Goal: Task Accomplishment & Management: Manage account settings

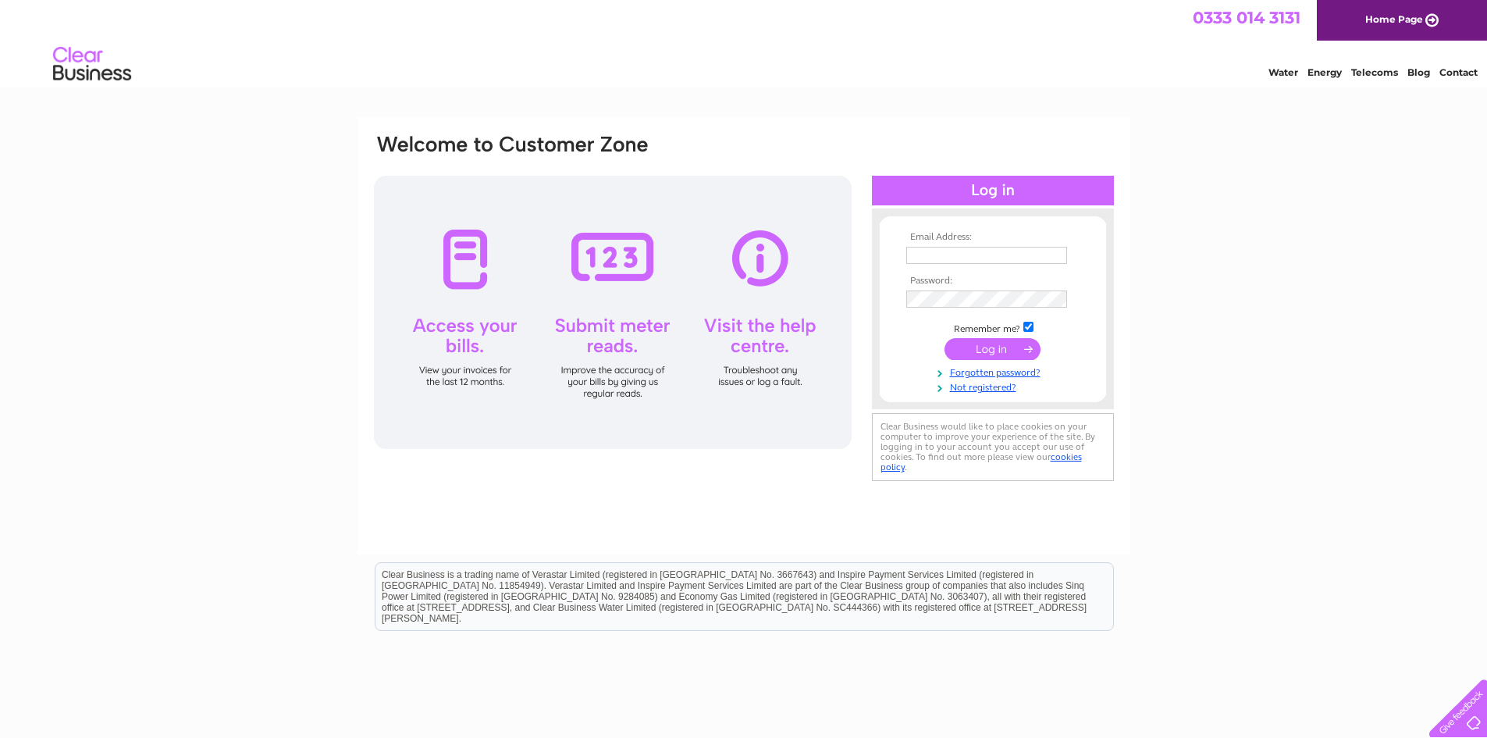
click at [942, 251] on input "text" at bounding box center [987, 255] width 161 height 17
type input "robin@guild-homes.co.uk"
click at [998, 342] on input "submit" at bounding box center [993, 351] width 96 height 22
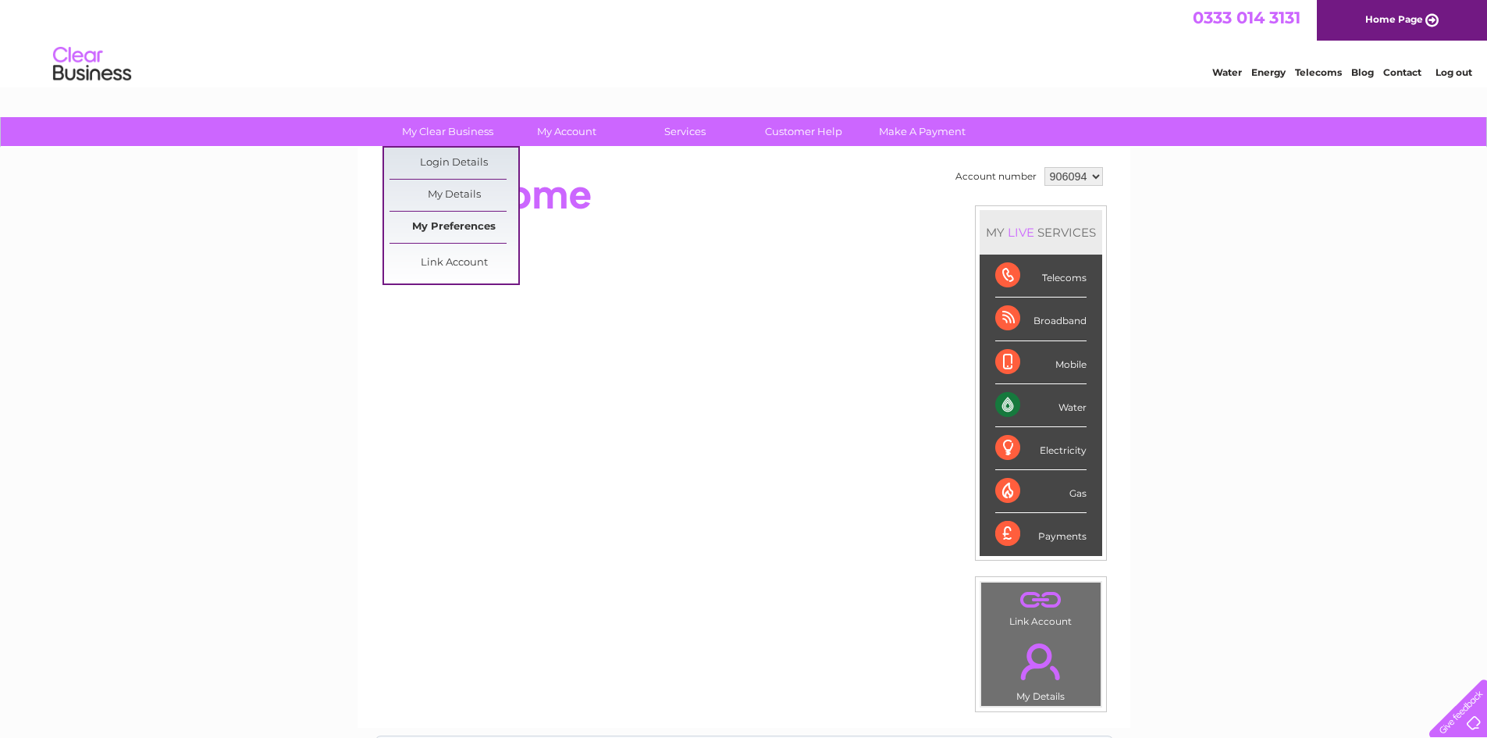
click at [440, 224] on link "My Preferences" at bounding box center [454, 227] width 129 height 31
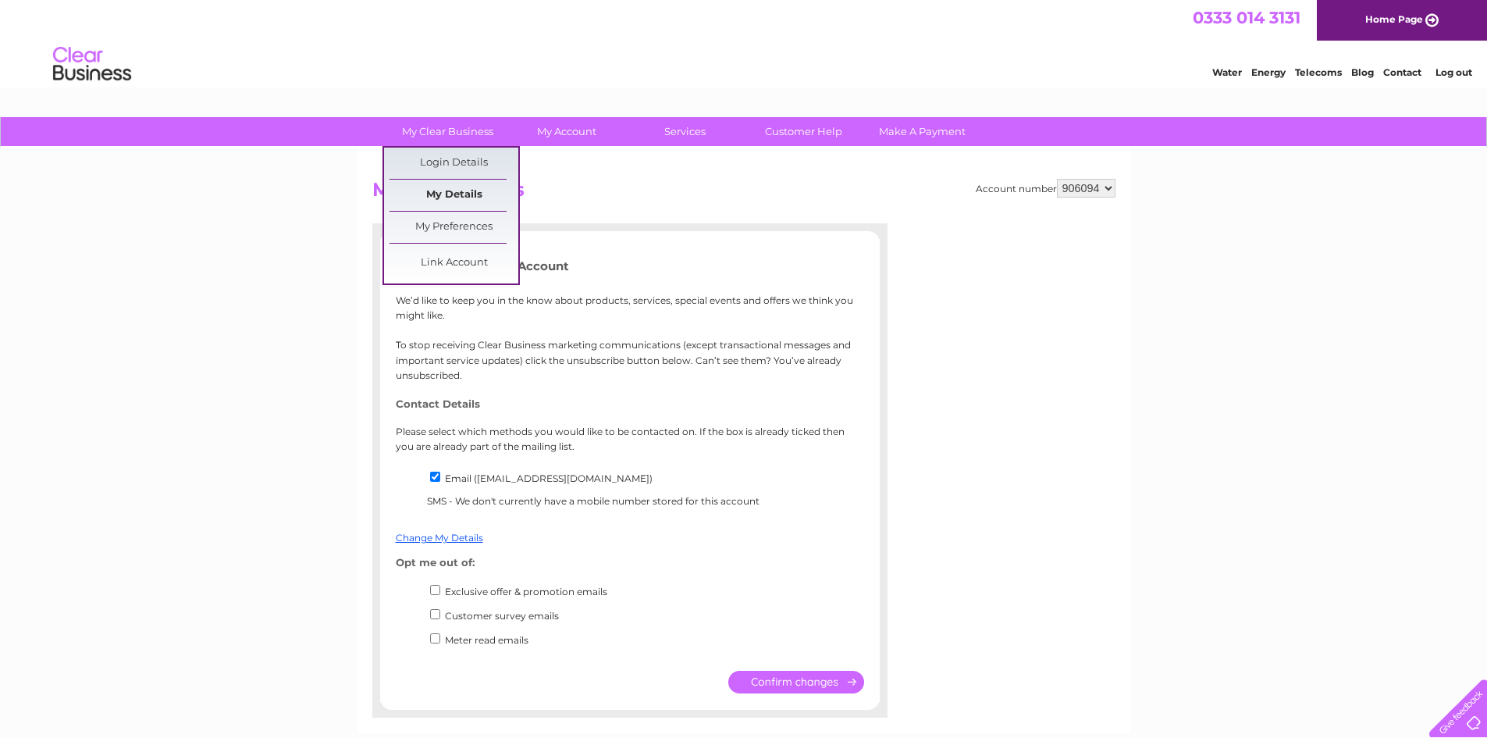
click at [454, 200] on link "My Details" at bounding box center [454, 195] width 129 height 31
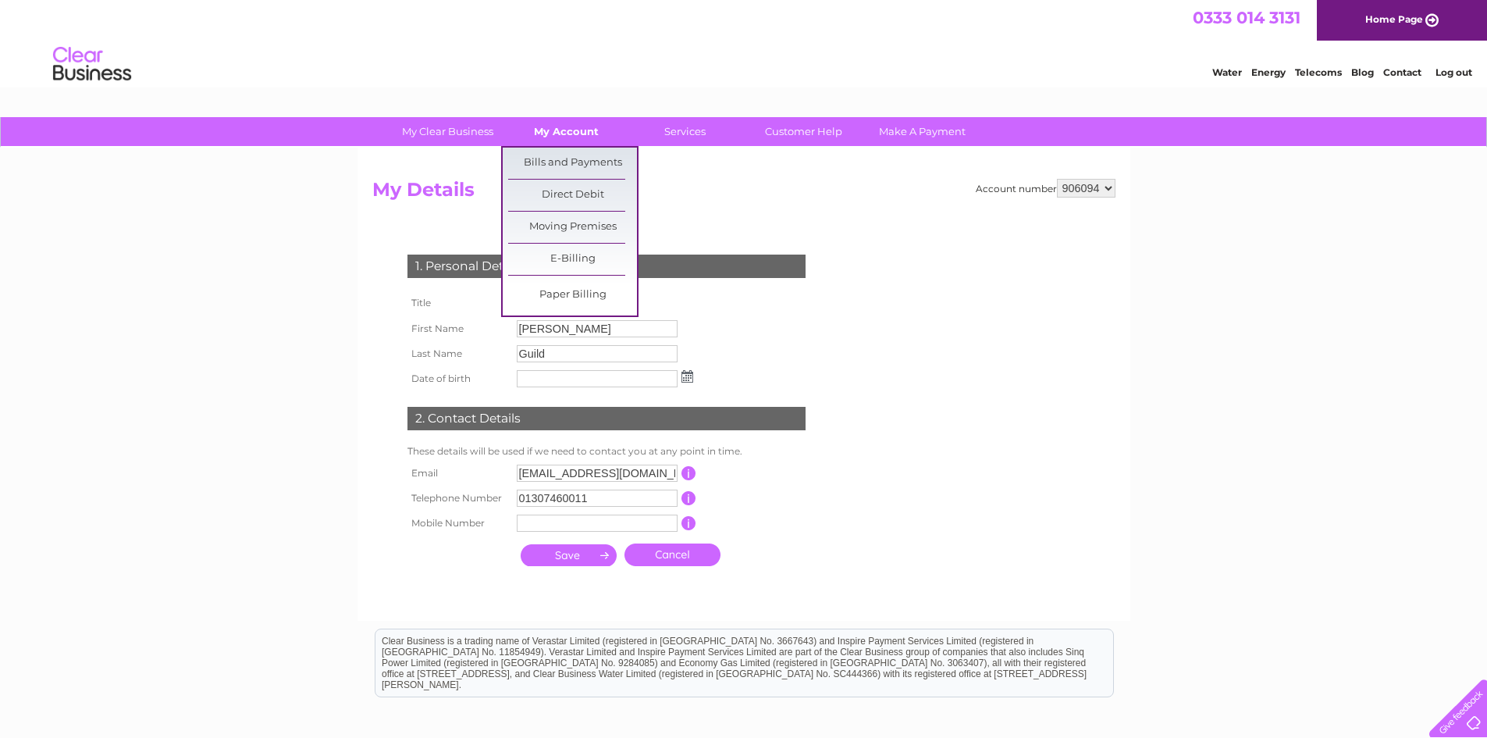
click at [561, 132] on link "My Account" at bounding box center [566, 131] width 129 height 29
click at [550, 155] on link "Bills and Payments" at bounding box center [572, 163] width 129 height 31
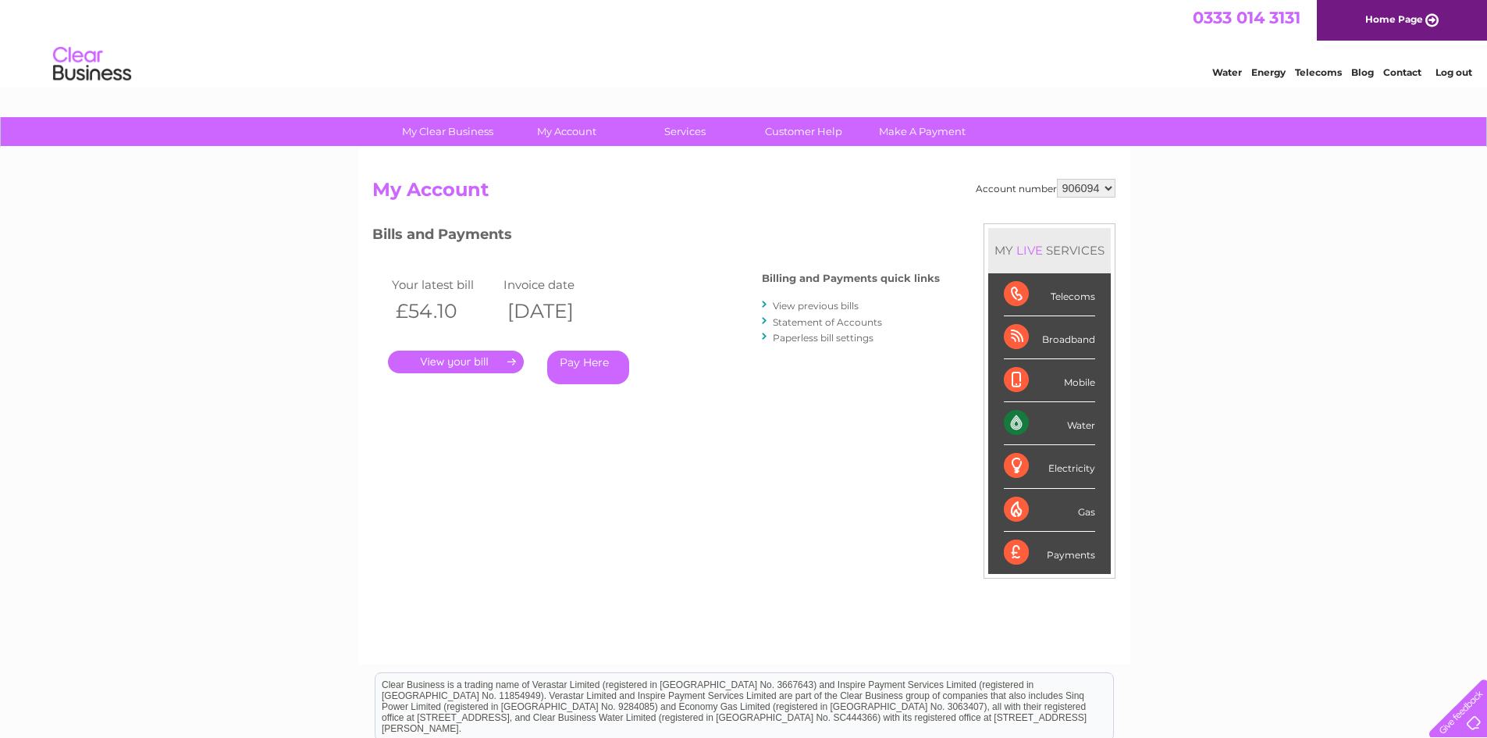
click at [794, 340] on link "Paperless bill settings" at bounding box center [823, 338] width 101 height 12
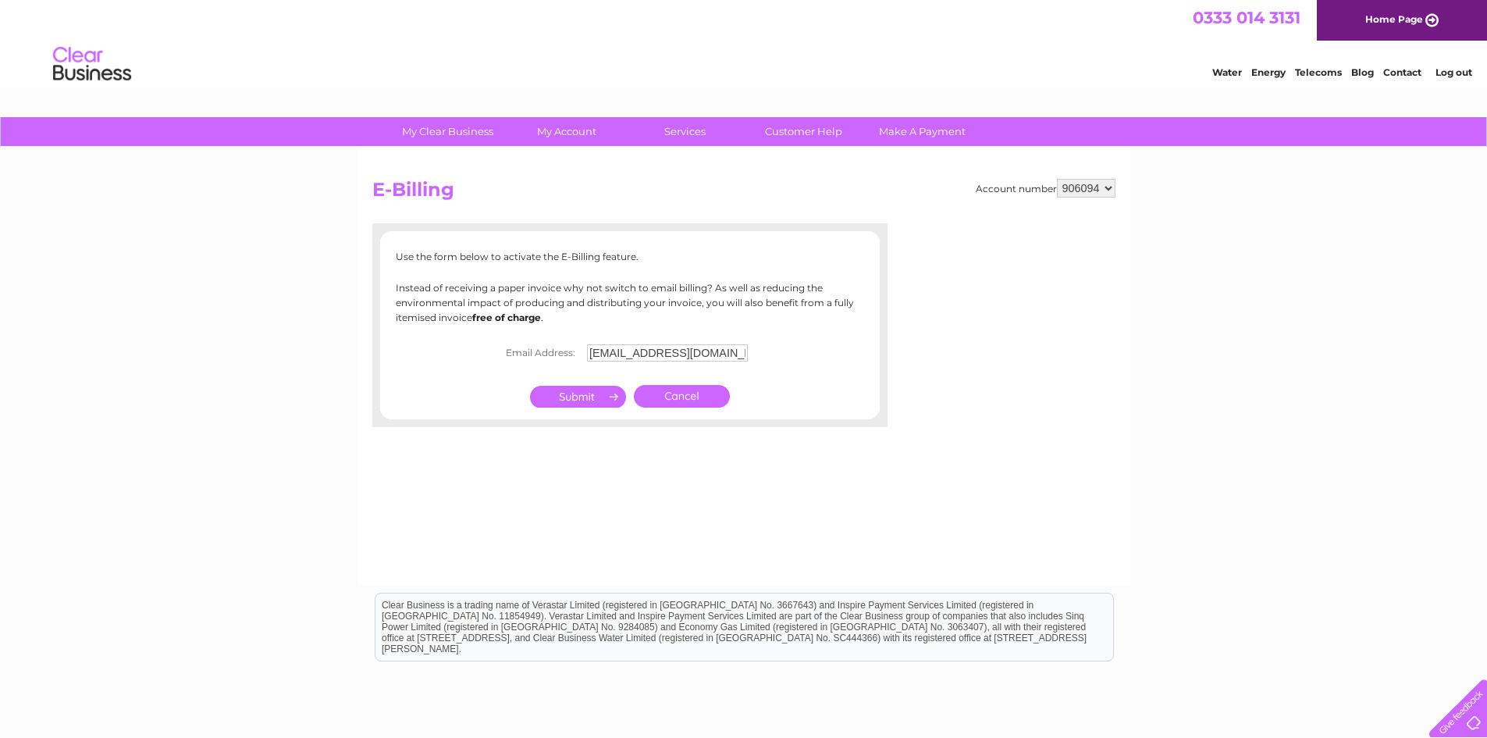
click at [586, 399] on input "submit" at bounding box center [578, 397] width 96 height 22
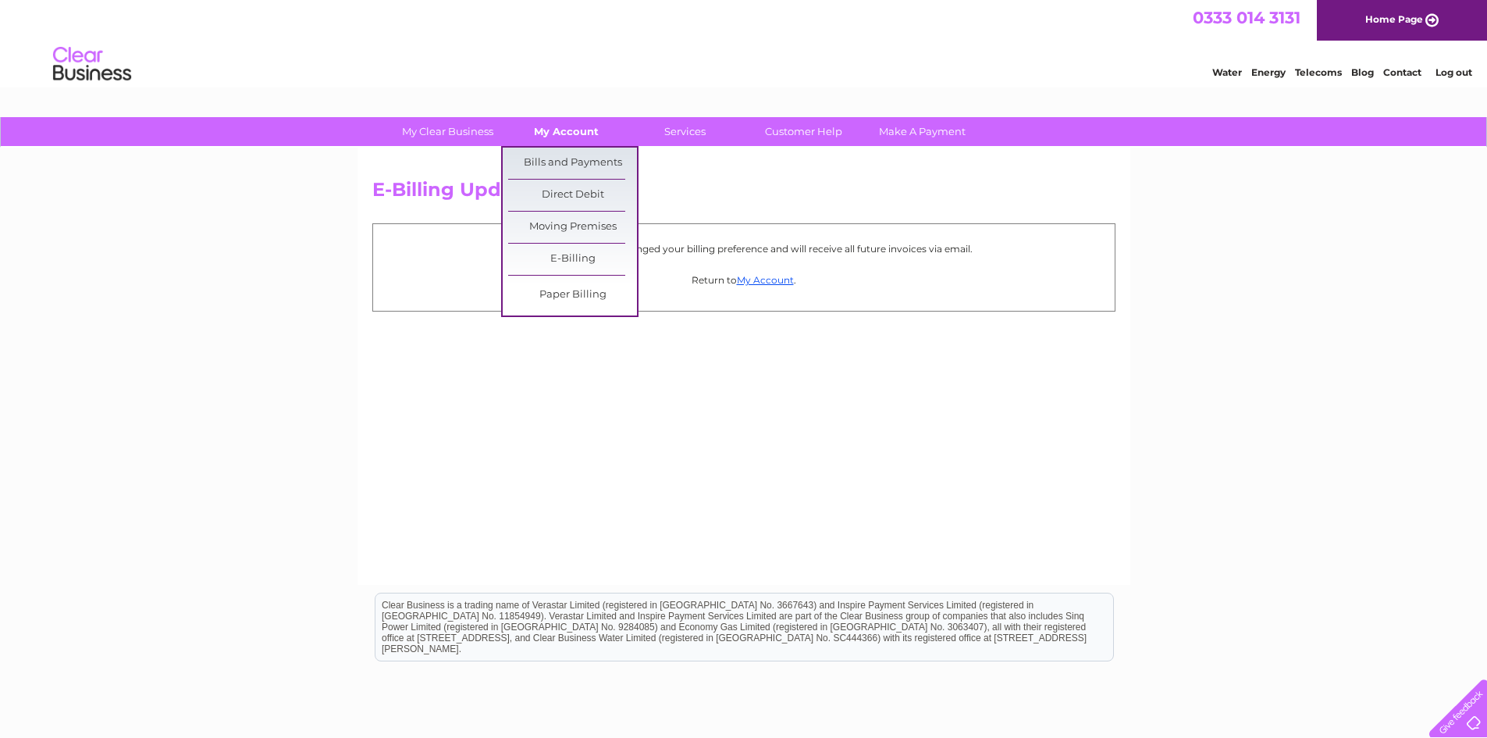
click at [568, 119] on link "My Account" at bounding box center [566, 131] width 129 height 29
click at [562, 155] on link "Bills and Payments" at bounding box center [572, 163] width 129 height 31
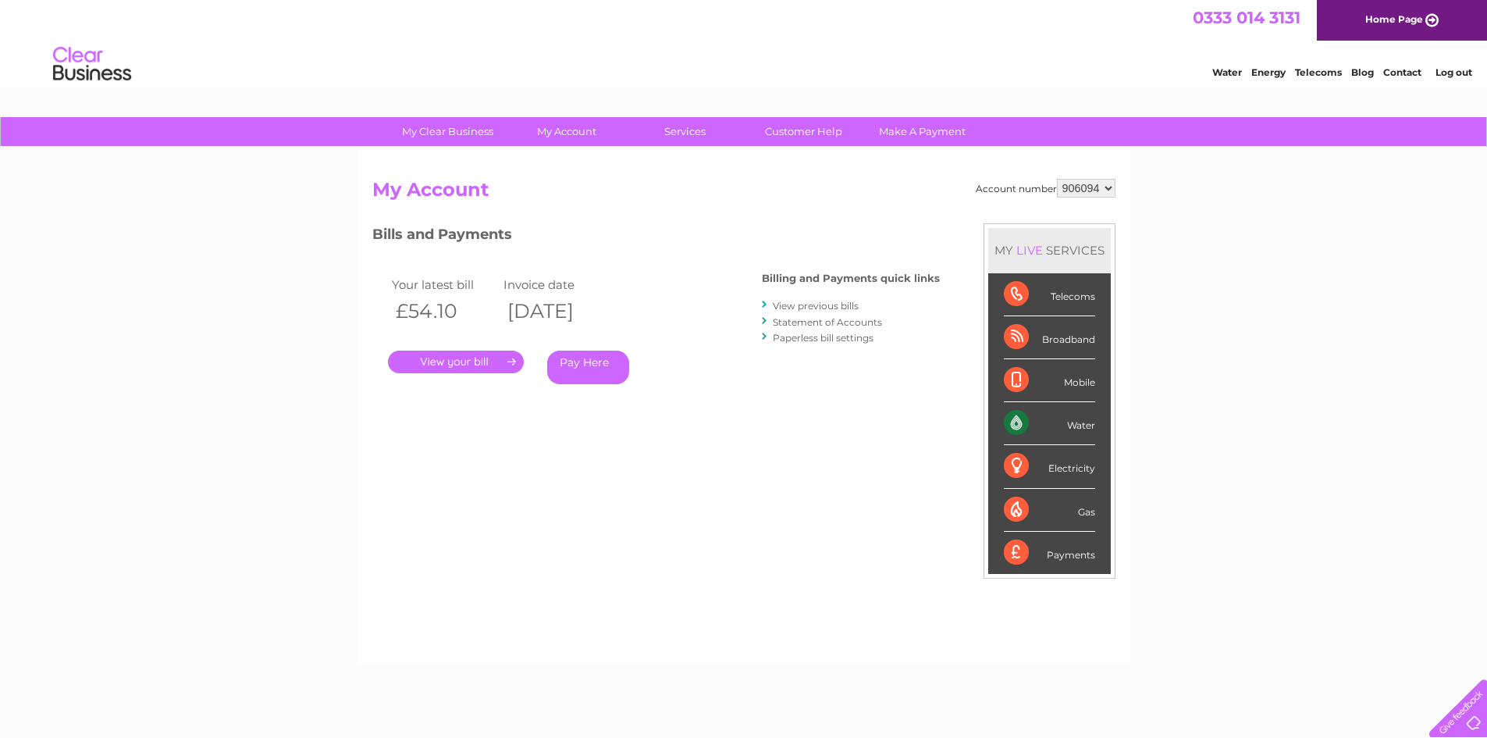
click at [786, 337] on link "Paperless bill settings" at bounding box center [823, 338] width 101 height 12
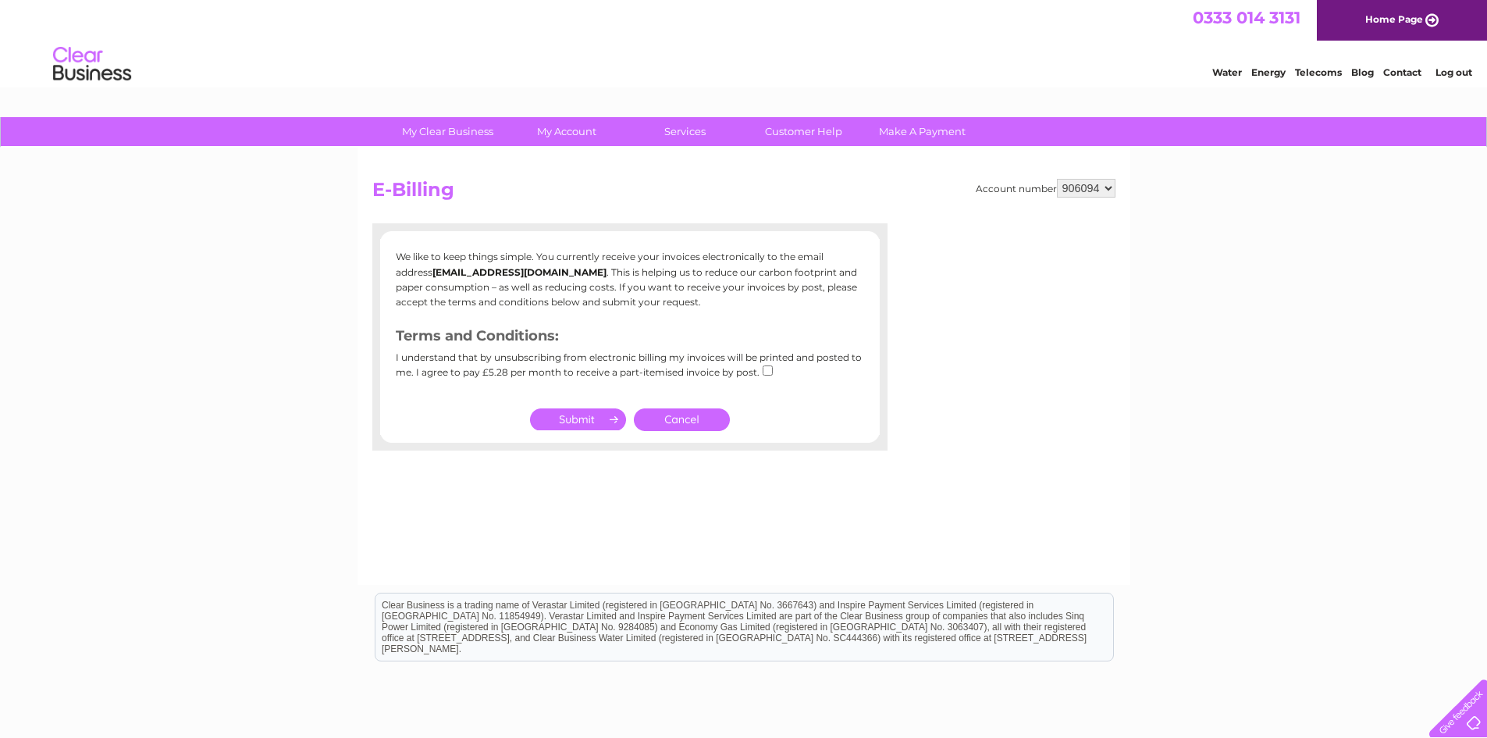
click at [679, 417] on link "Cancel" at bounding box center [682, 419] width 96 height 23
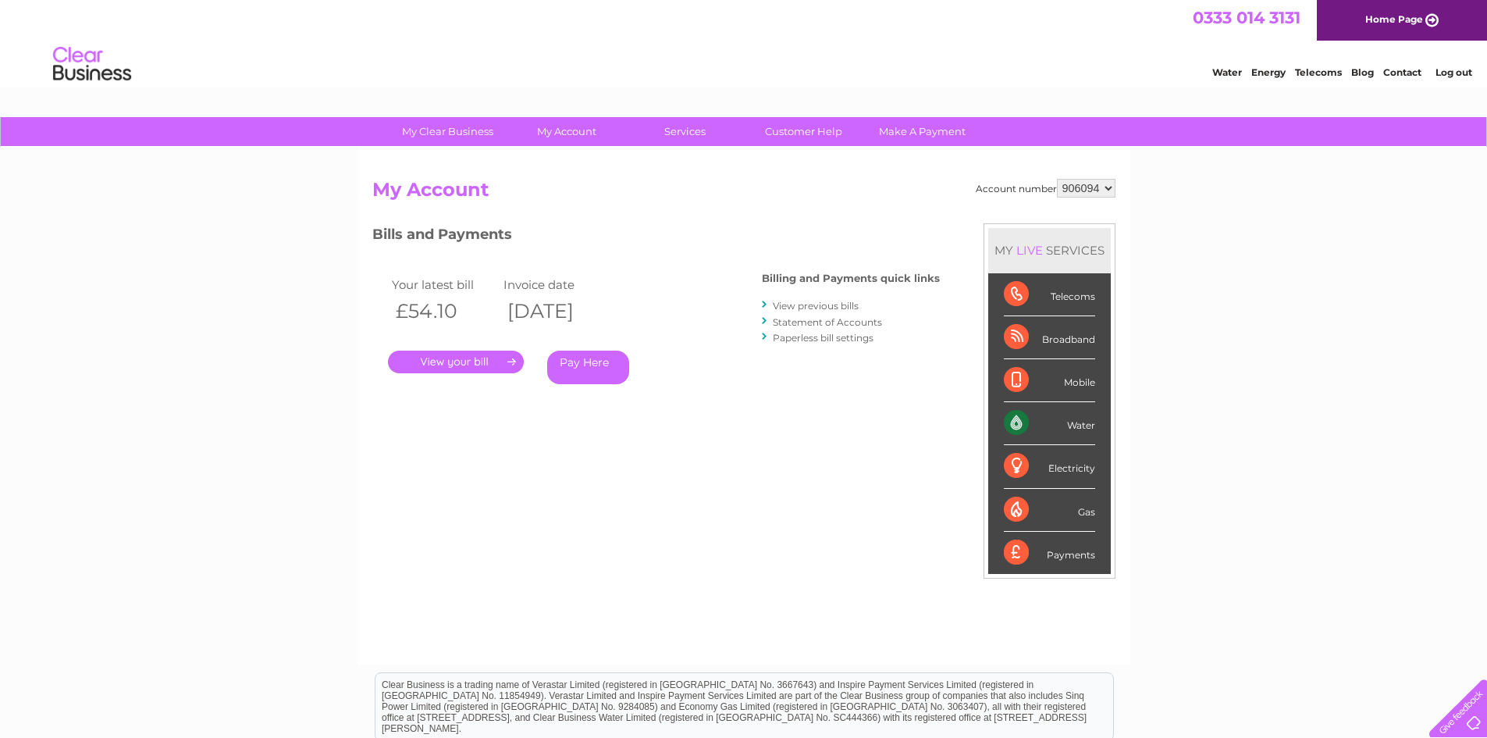
click at [789, 333] on link "Paperless bill settings" at bounding box center [823, 338] width 101 height 12
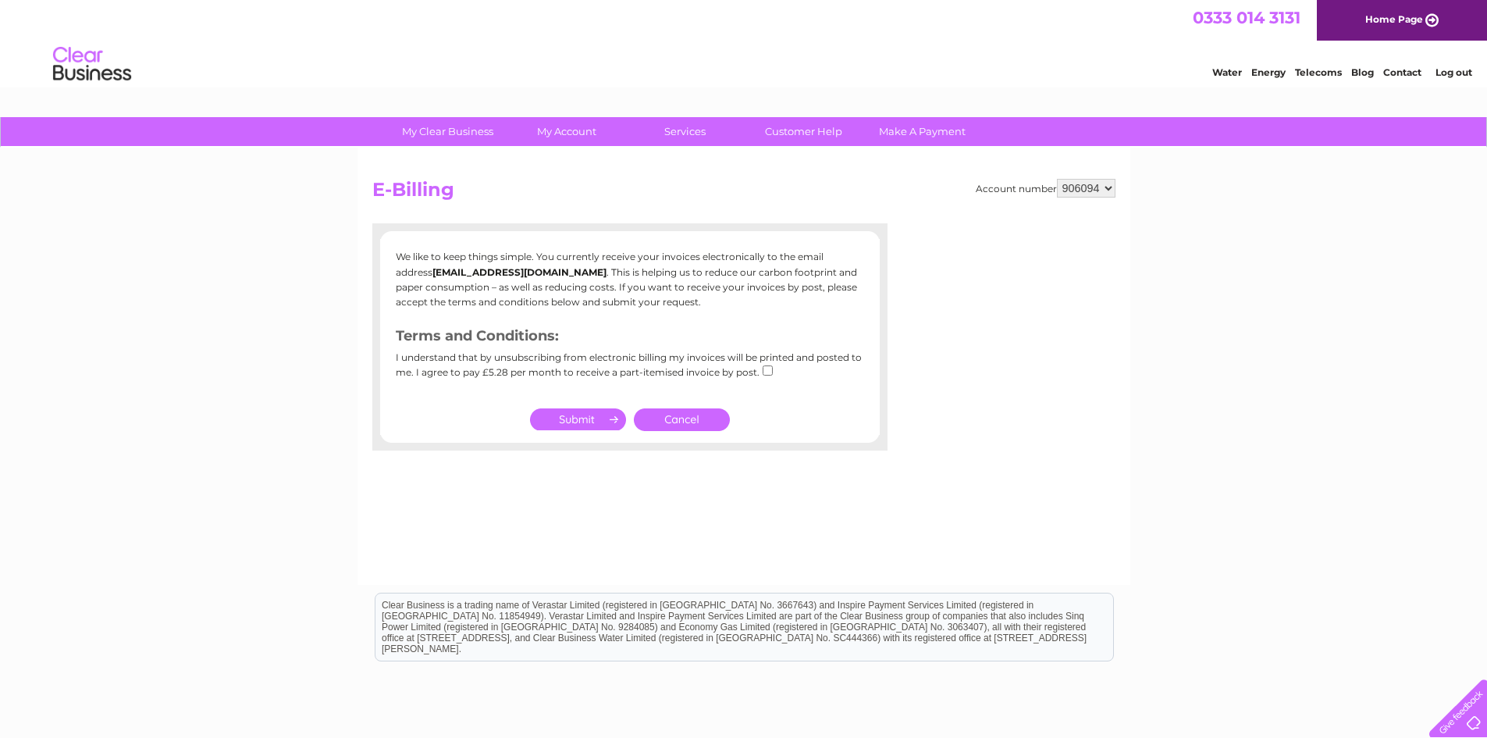
click at [497, 273] on b "[EMAIL_ADDRESS][DOMAIN_NAME]" at bounding box center [520, 272] width 174 height 12
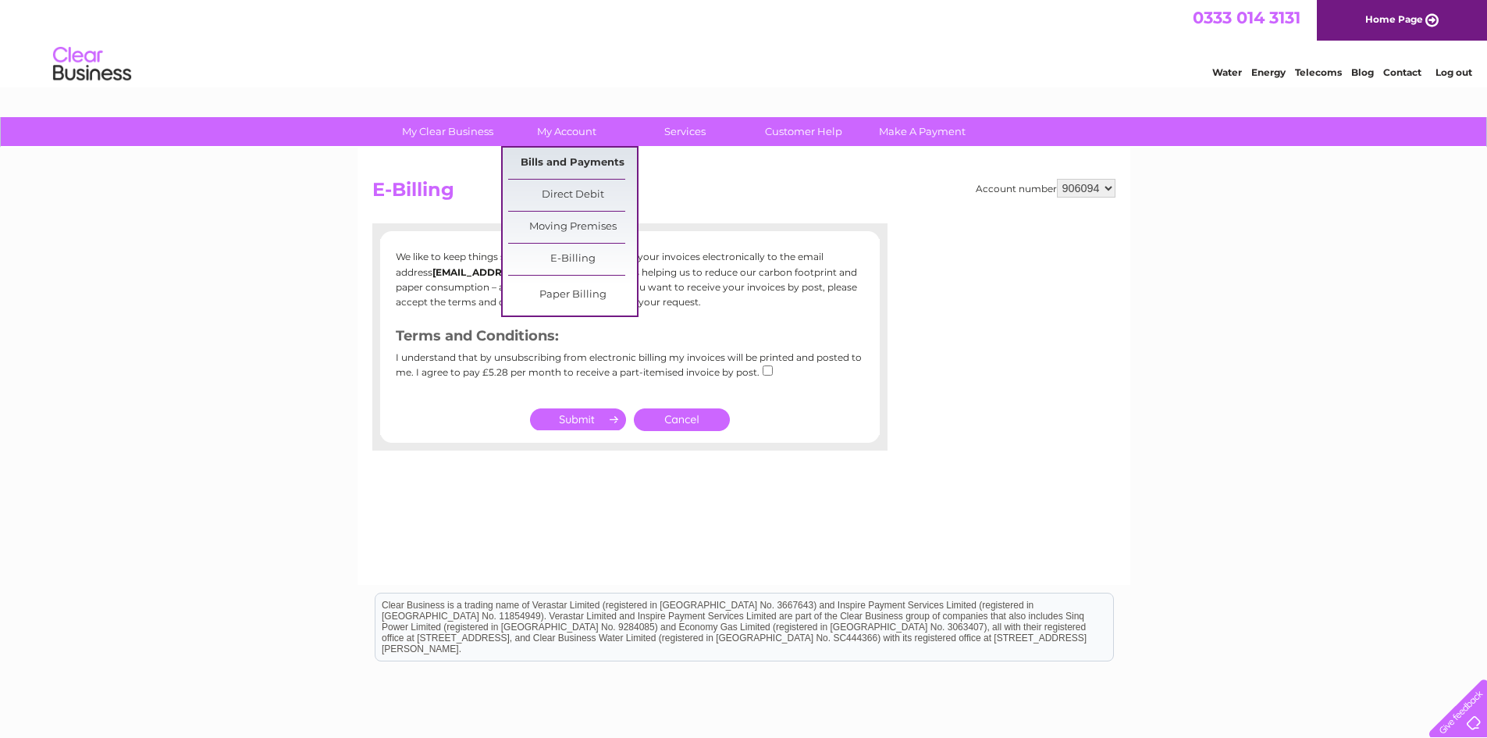
click at [560, 155] on link "Bills and Payments" at bounding box center [572, 163] width 129 height 31
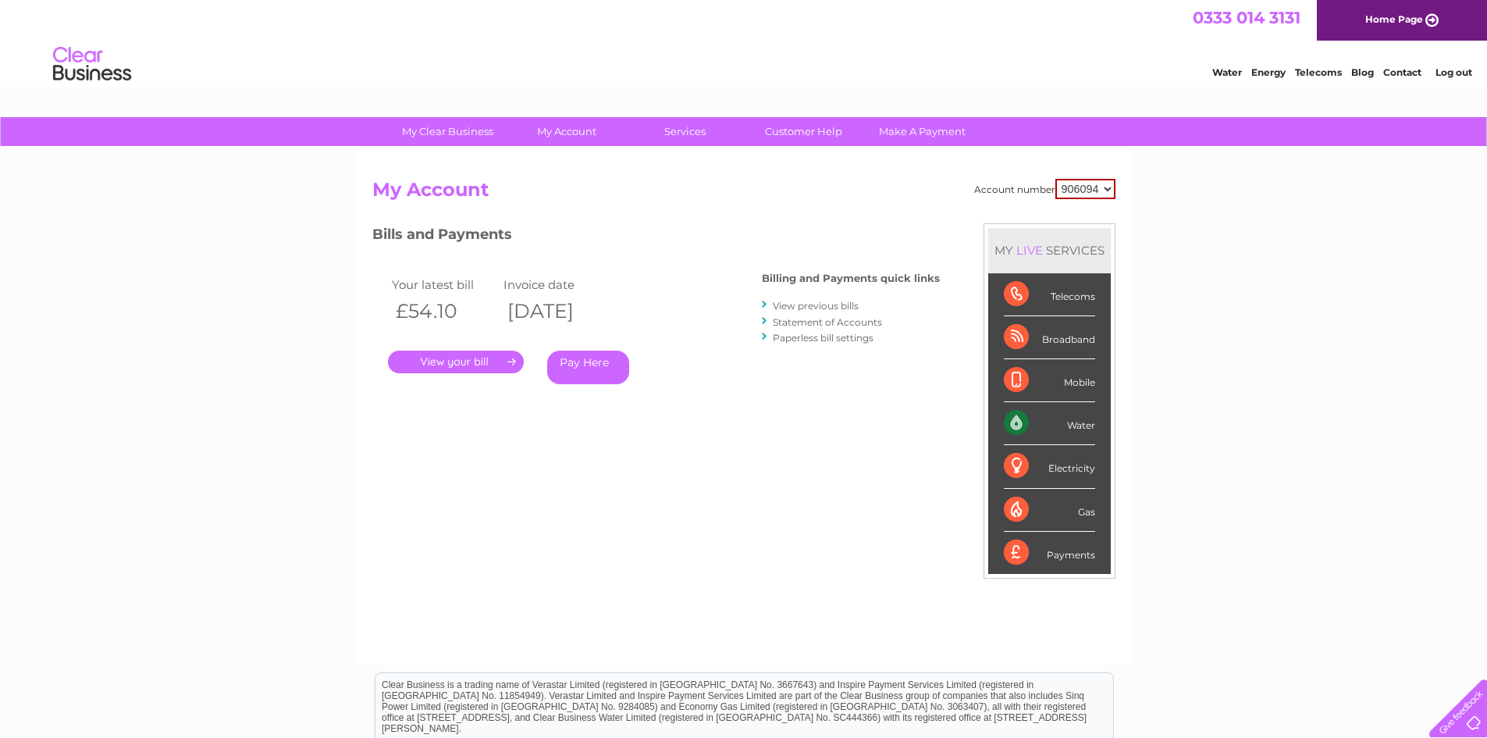
click at [1111, 183] on select "906094 906095" at bounding box center [1086, 189] width 60 height 20
select select "906095"
click at [1056, 179] on select "906094 906095" at bounding box center [1086, 189] width 60 height 20
click at [810, 126] on link "Customer Help" at bounding box center [803, 131] width 129 height 29
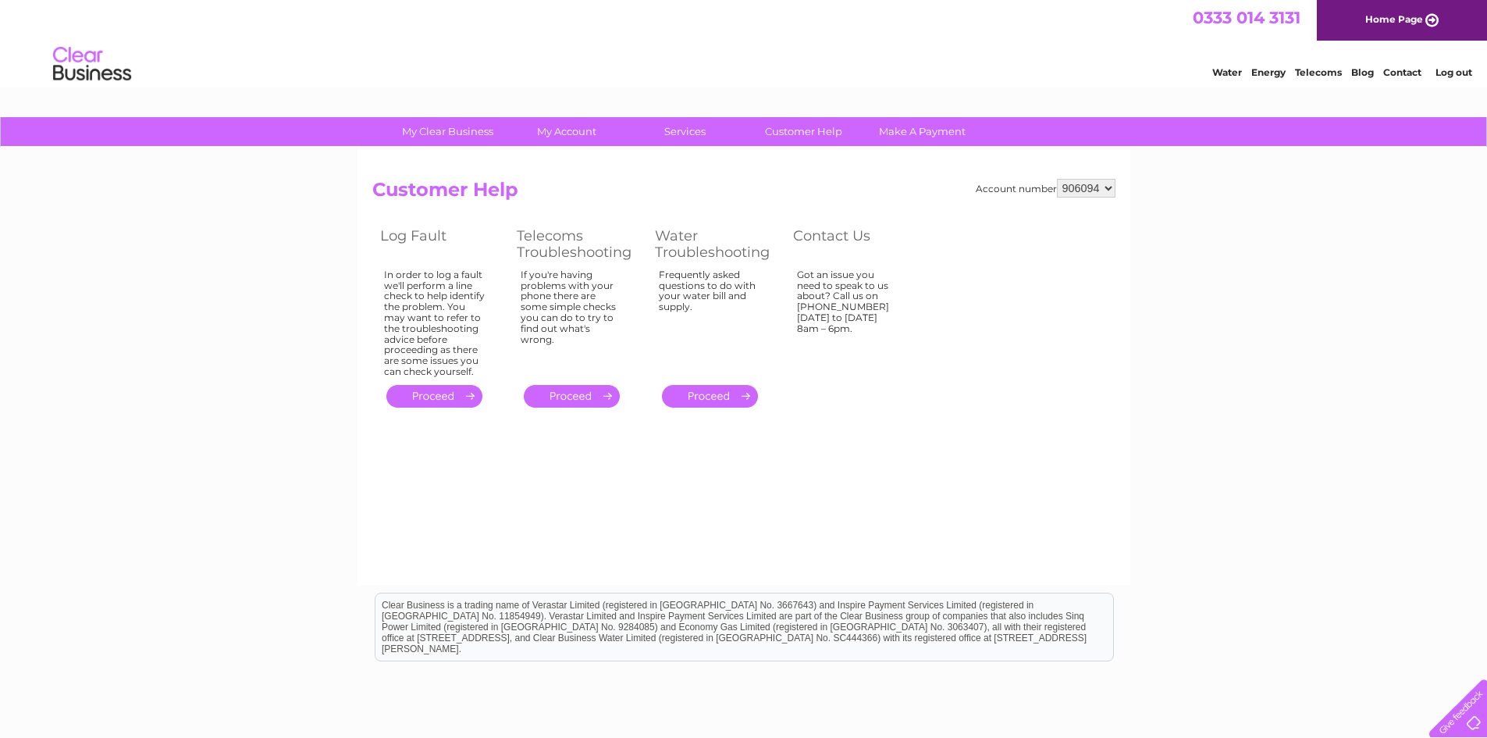
click at [1454, 71] on link "Log out" at bounding box center [1454, 72] width 37 height 12
